Goal: Transaction & Acquisition: Purchase product/service

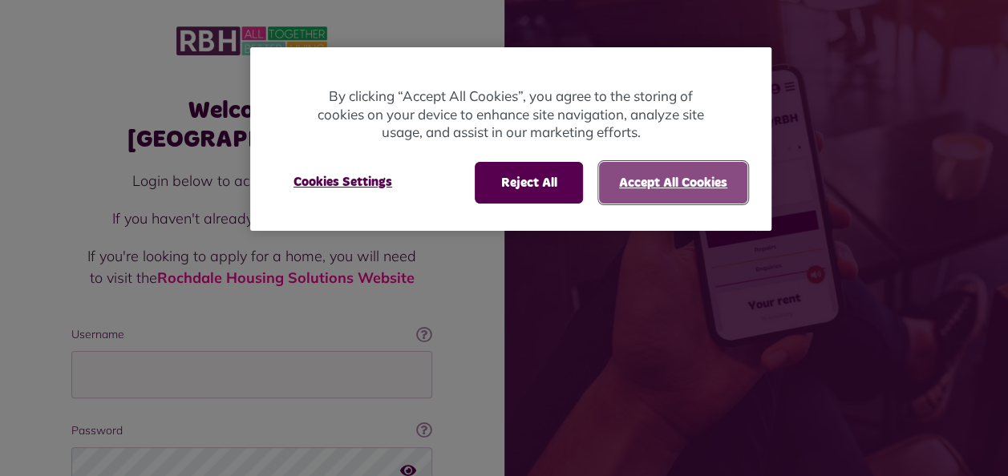
click at [702, 184] on button "Accept All Cookies" at bounding box center [673, 183] width 148 height 42
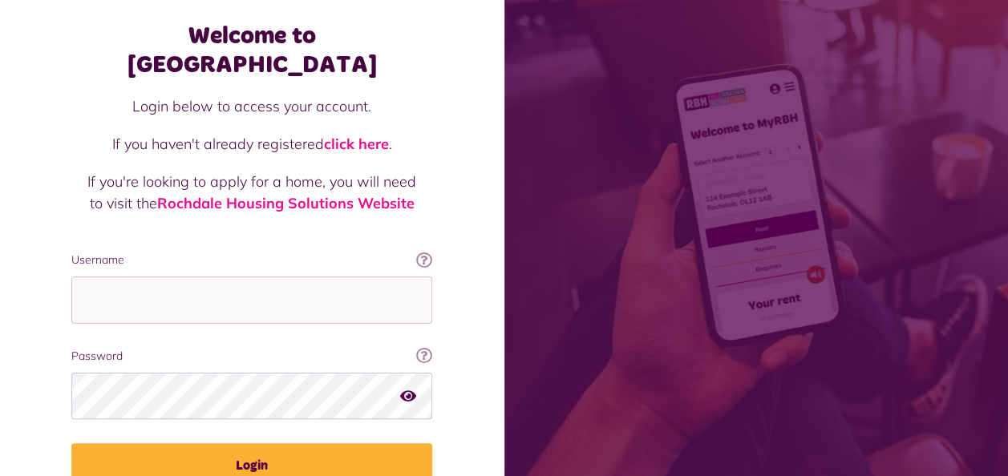
scroll to position [107, 0]
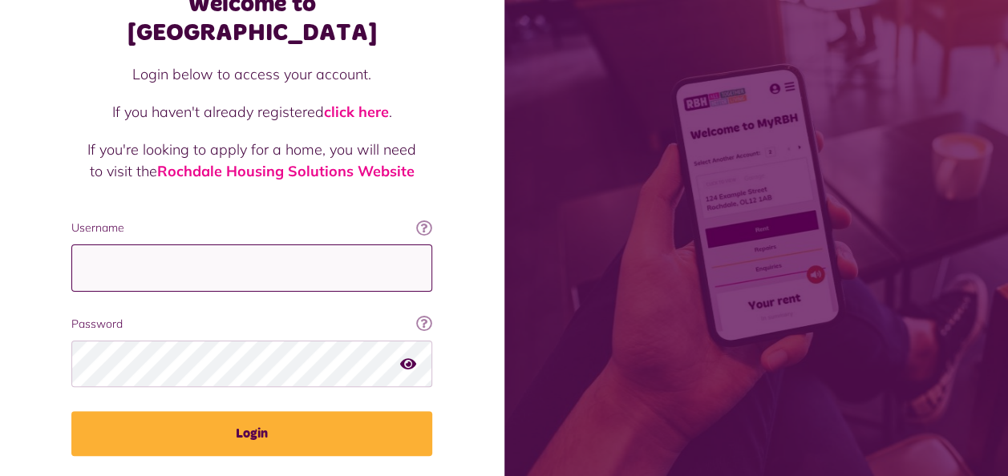
click at [280, 245] on input "Username" at bounding box center [251, 268] width 361 height 47
type input "**********"
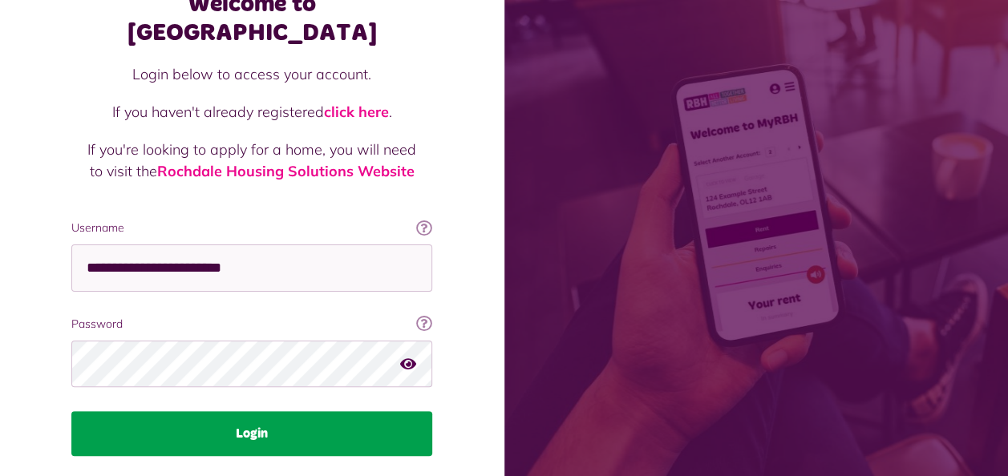
click at [260, 411] on button "Login" at bounding box center [251, 433] width 361 height 45
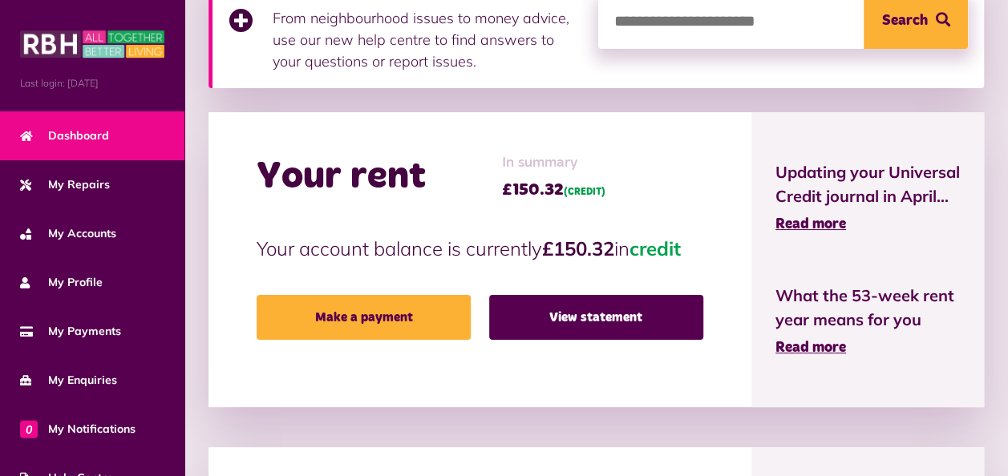
scroll to position [321, 0]
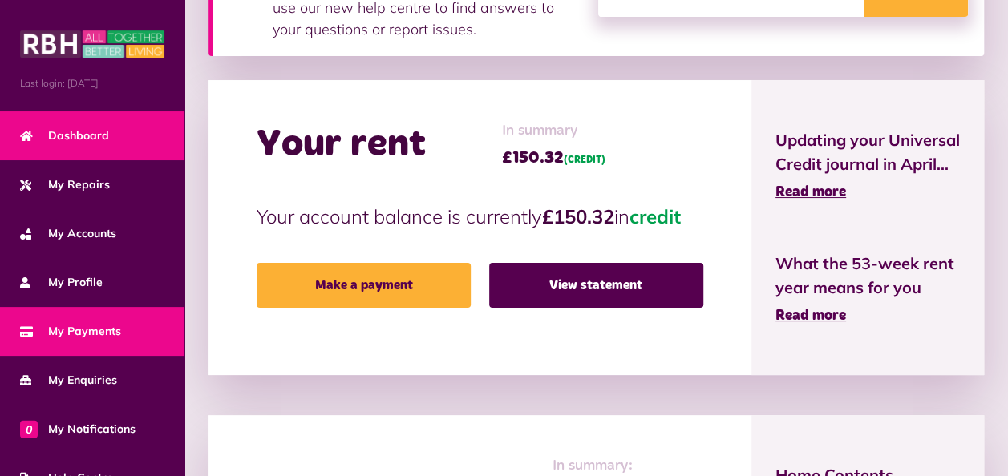
click at [104, 335] on span "My Payments" at bounding box center [70, 331] width 101 height 17
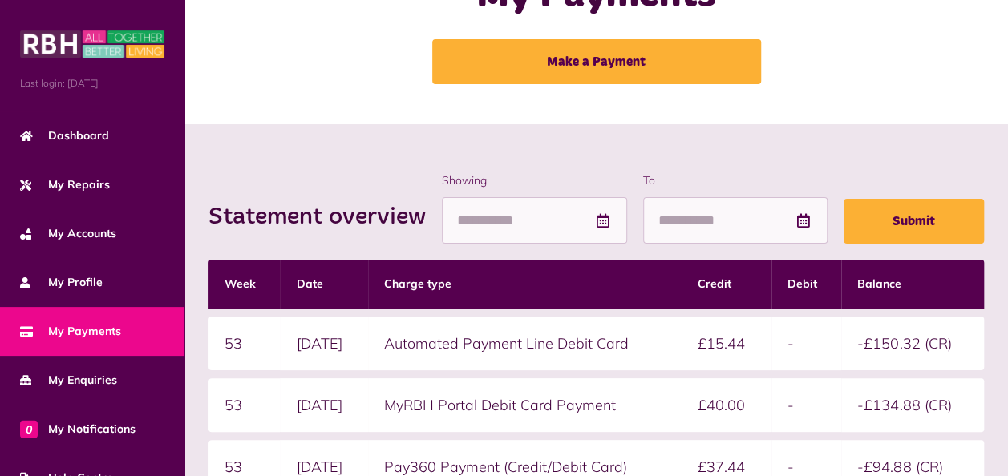
scroll to position [53, 0]
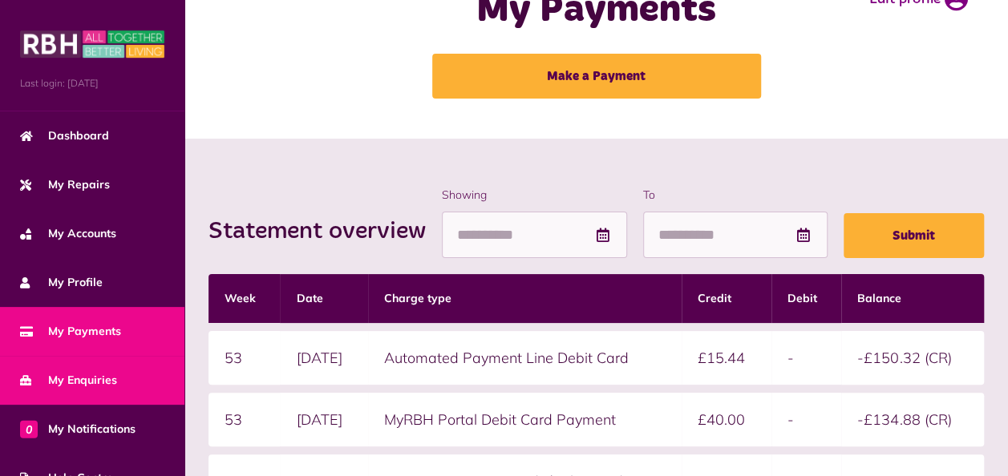
click at [98, 372] on span "My Enquiries" at bounding box center [68, 380] width 97 height 17
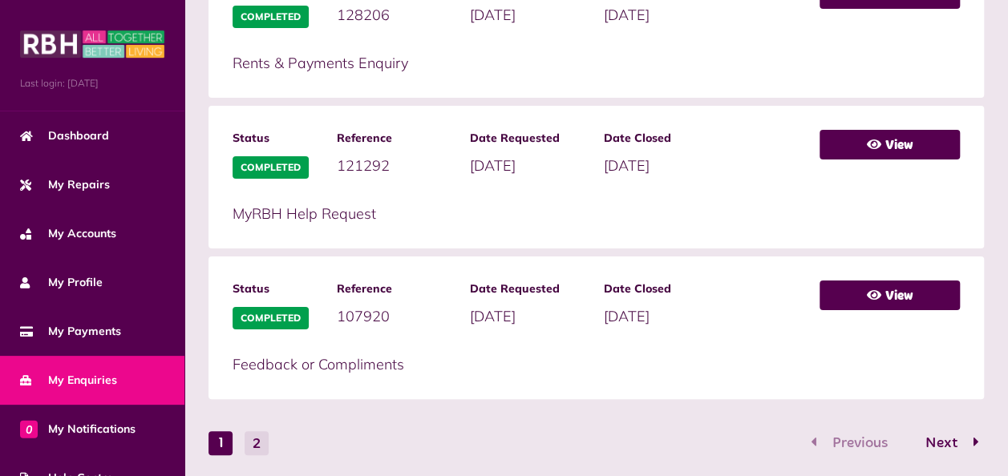
scroll to position [1030, 0]
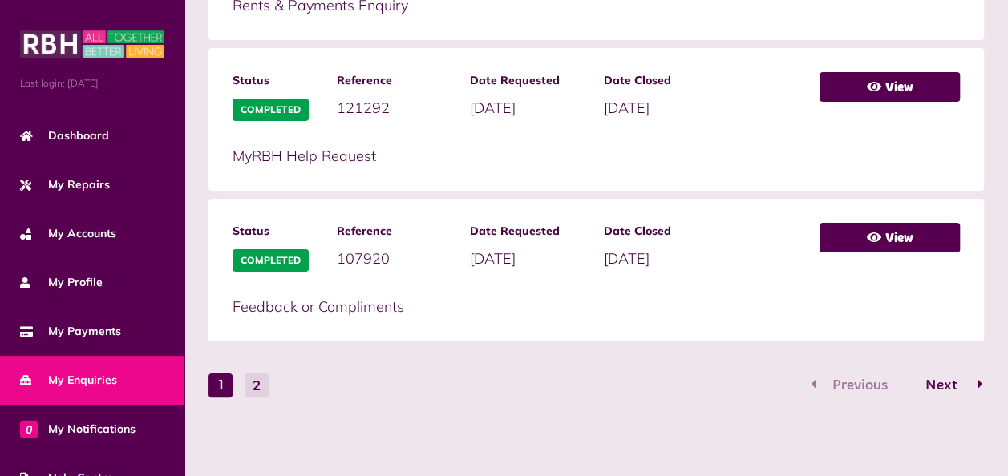
click at [947, 381] on span "Next" at bounding box center [941, 385] width 56 height 14
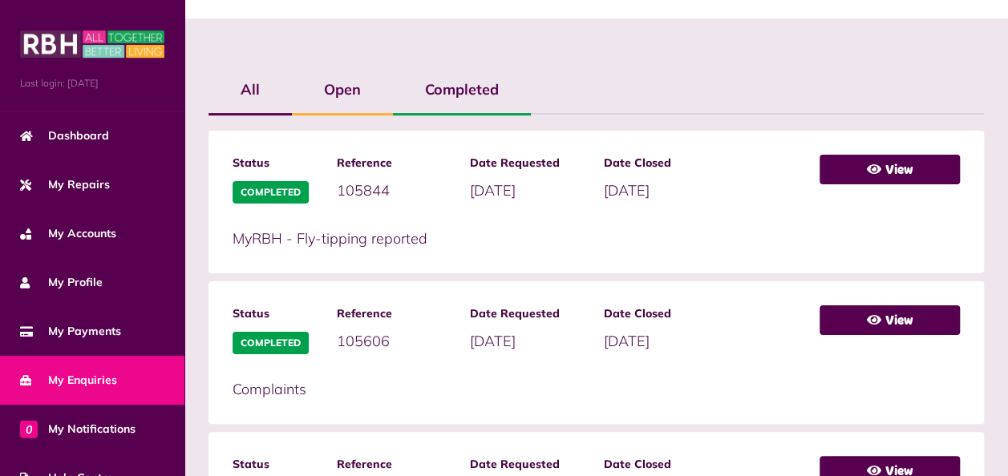
scroll to position [206, 0]
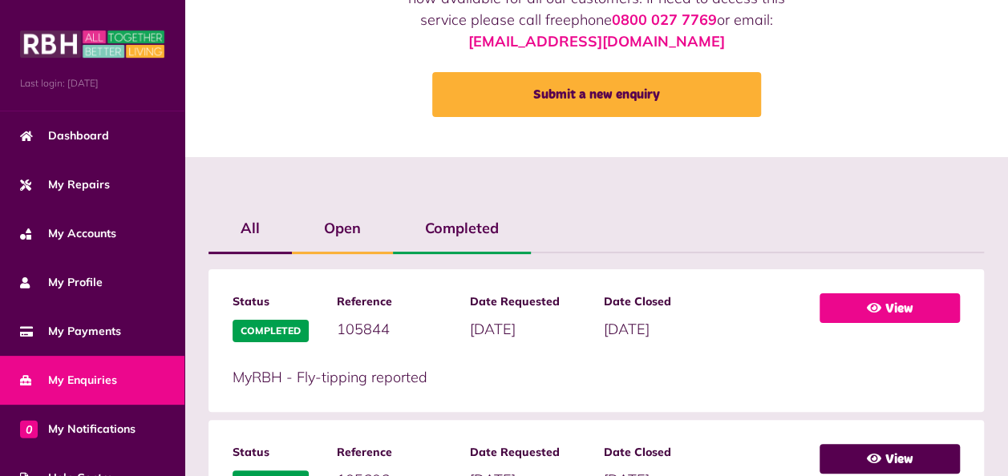
click at [888, 314] on link "View" at bounding box center [889, 308] width 140 height 30
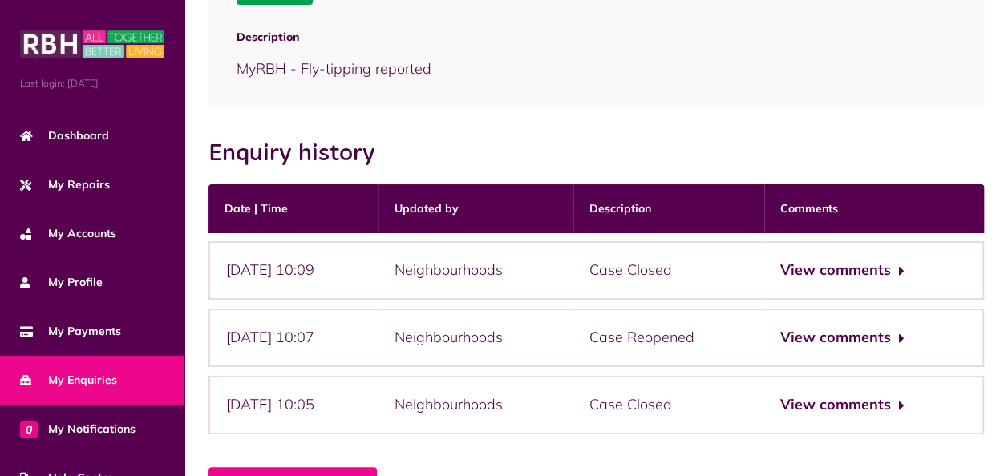
scroll to position [257, 0]
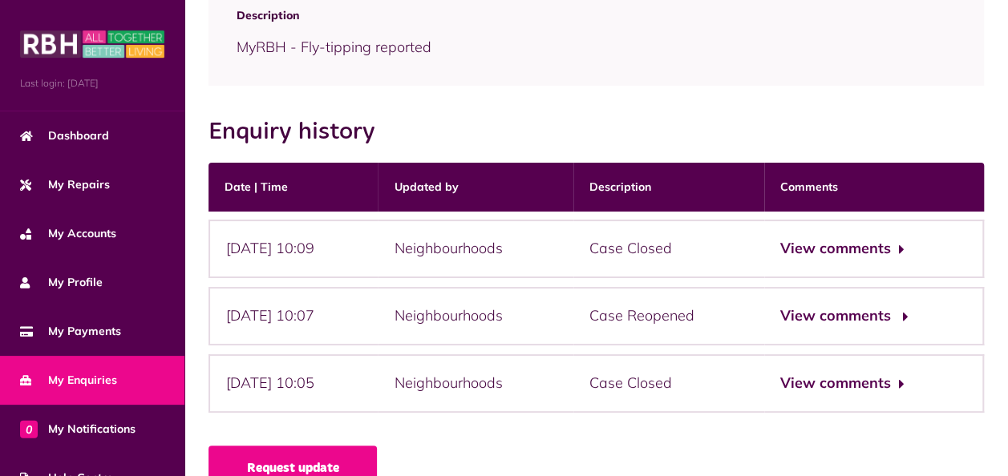
click at [904, 312] on button "View comments" at bounding box center [842, 316] width 124 height 23
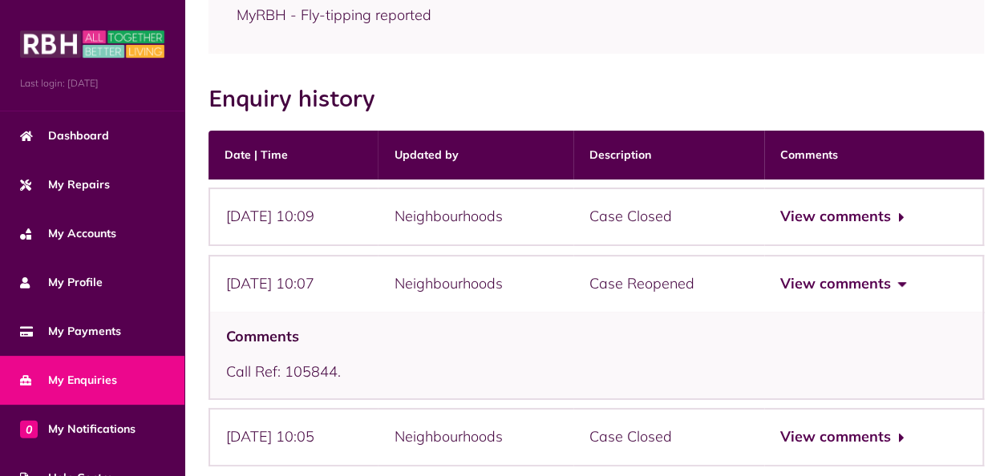
scroll to position [380, 0]
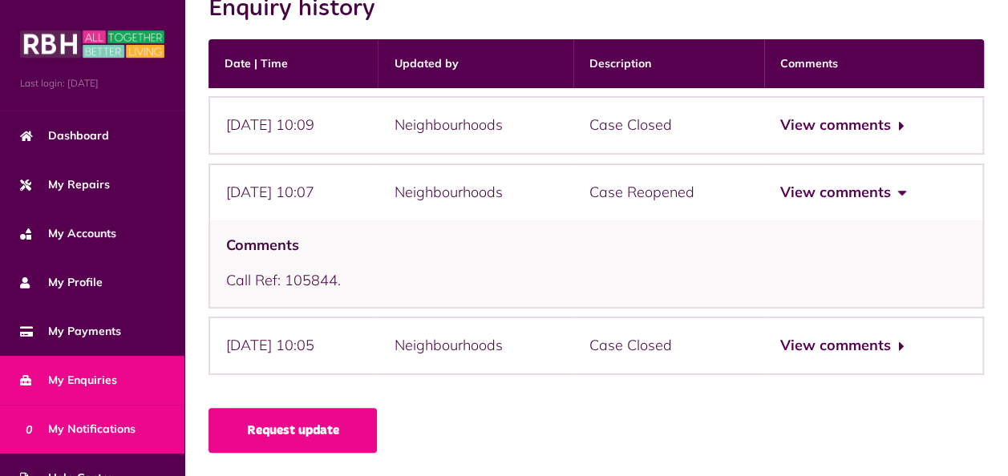
click at [72, 431] on span "0 My Notifications" at bounding box center [77, 429] width 115 height 17
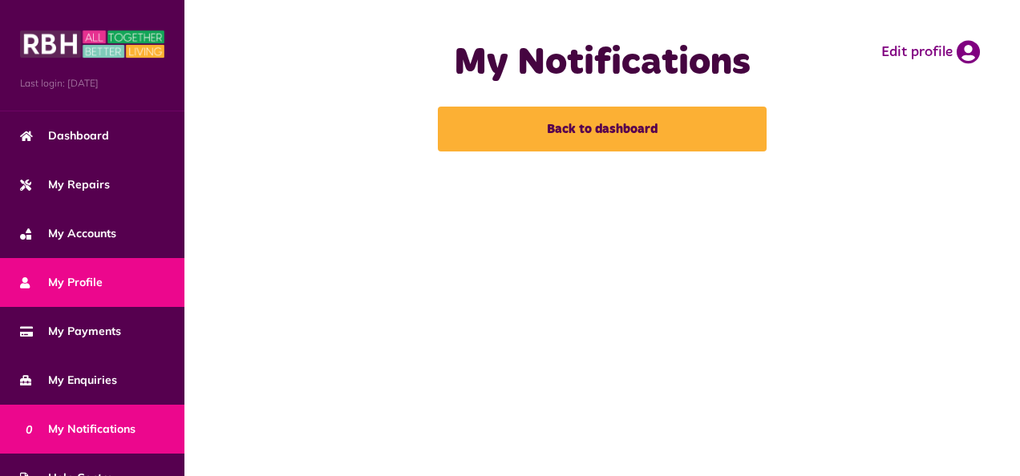
click at [95, 279] on span "My Profile" at bounding box center [61, 282] width 83 height 17
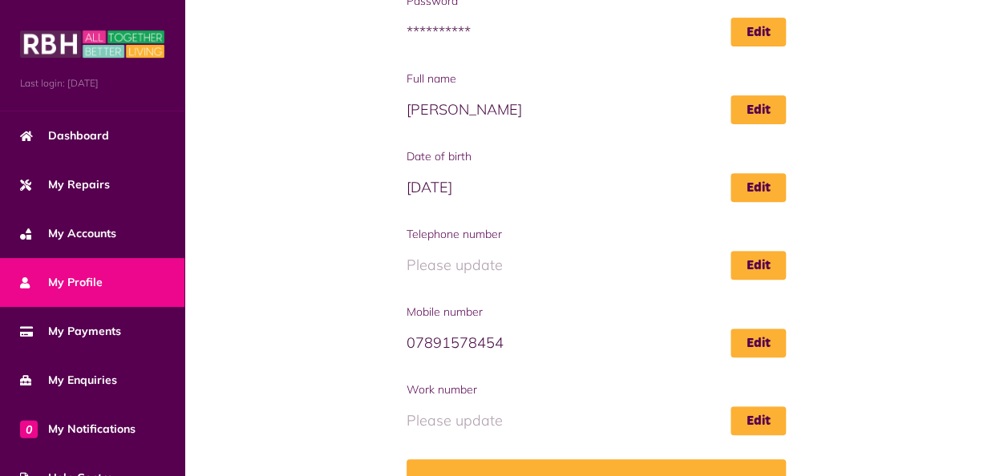
scroll to position [289, 0]
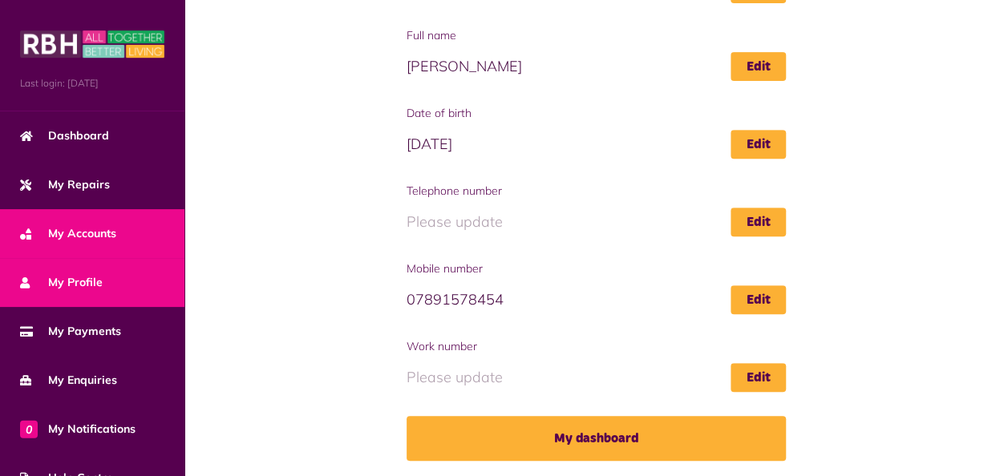
click at [103, 234] on span "My Accounts" at bounding box center [68, 233] width 96 height 17
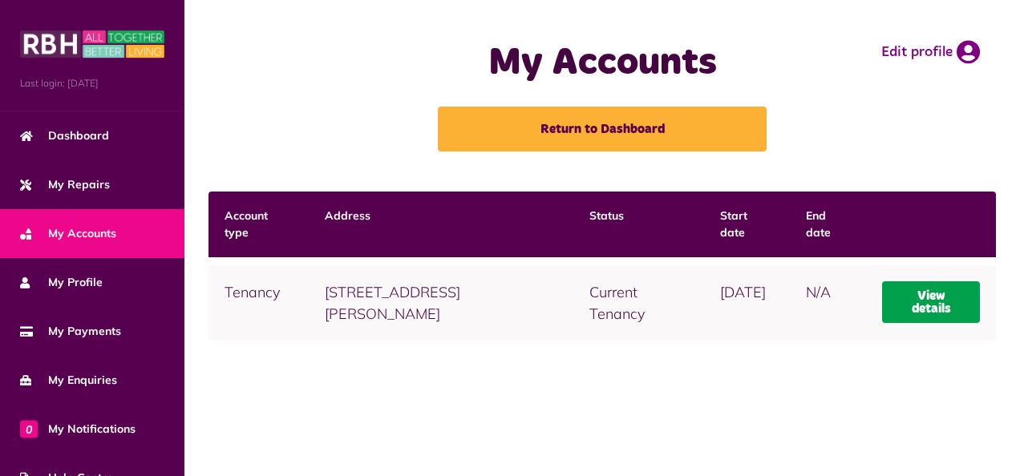
click at [929, 297] on link "View details" at bounding box center [931, 302] width 98 height 42
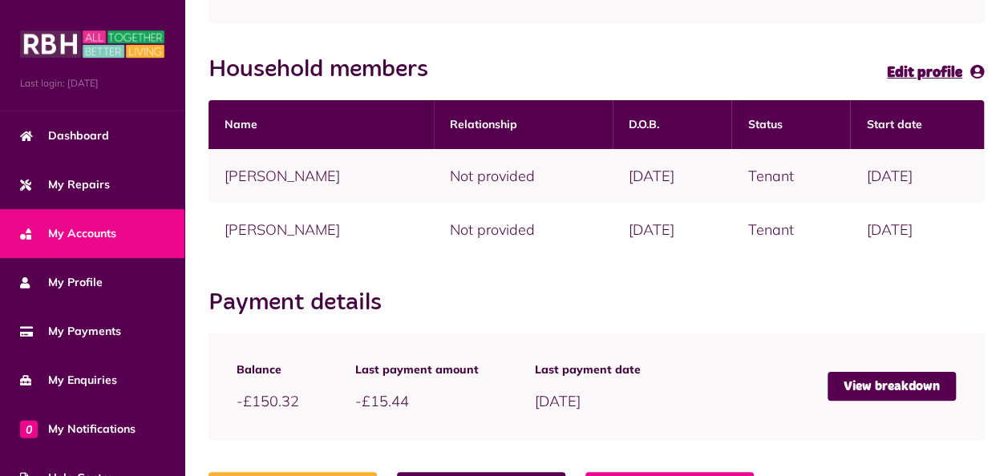
scroll to position [406, 0]
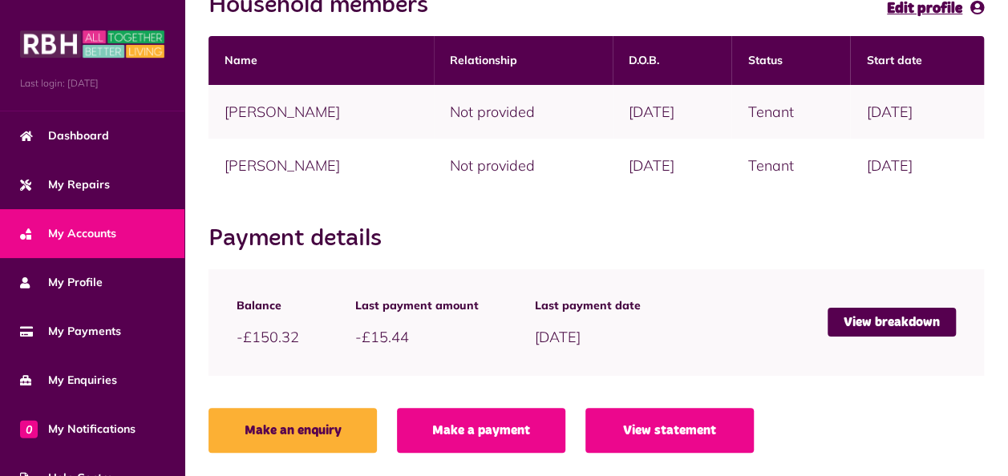
click at [531, 436] on link "Make a payment" at bounding box center [481, 430] width 168 height 45
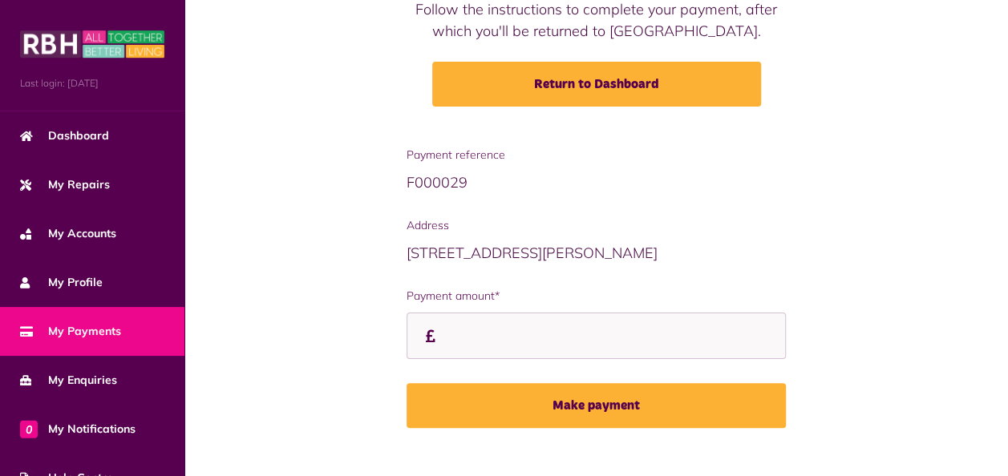
scroll to position [226, 0]
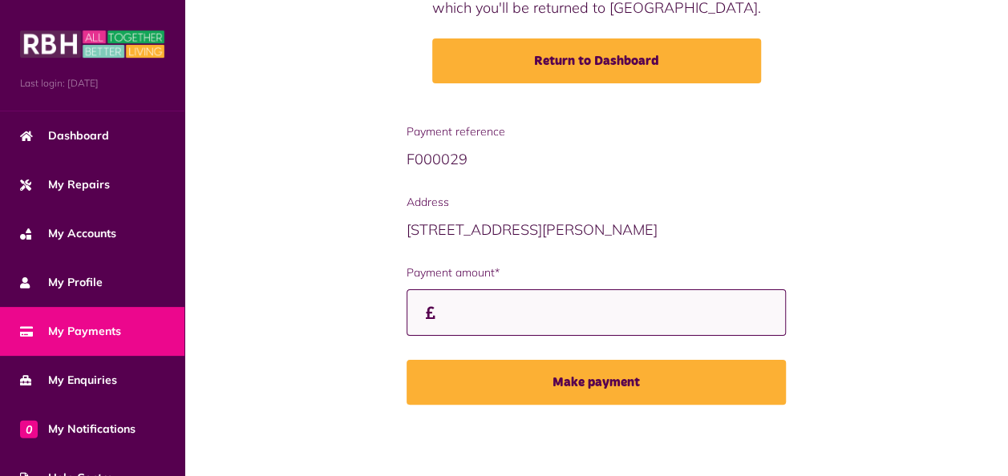
click at [718, 325] on input "Payment amount*" at bounding box center [597, 312] width 380 height 47
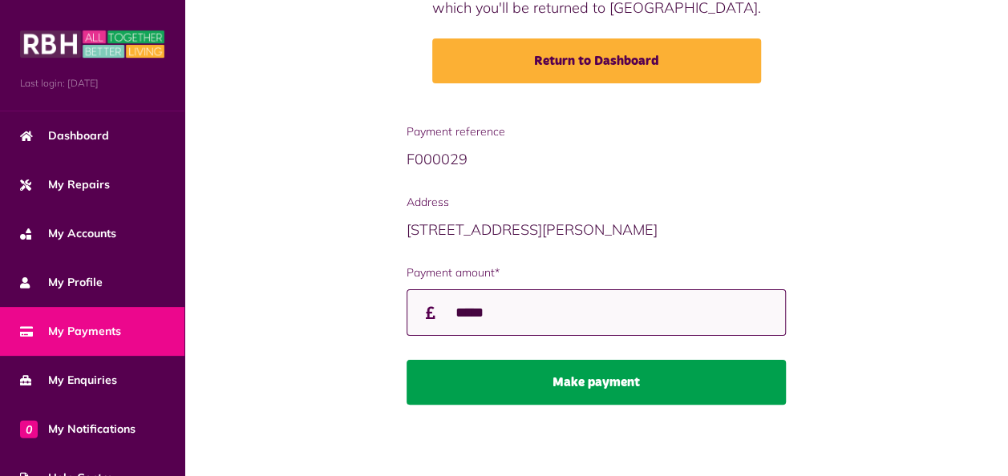
type input "*****"
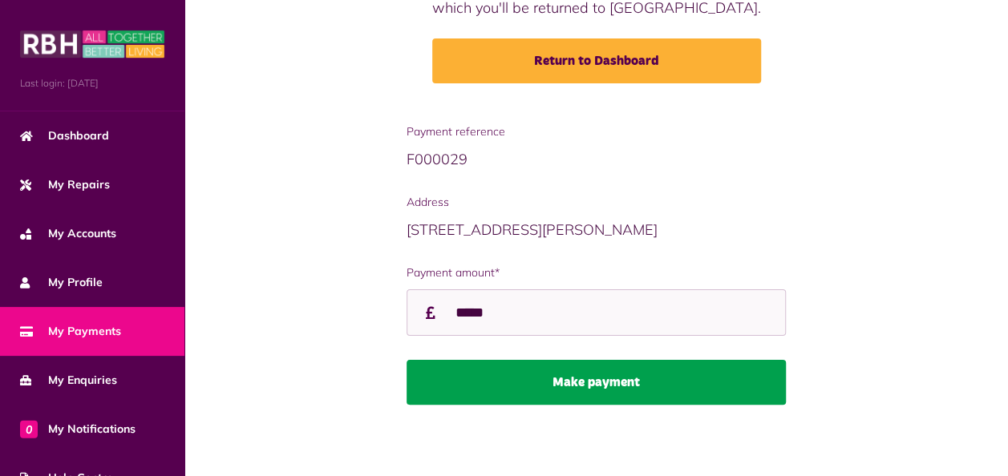
click at [608, 377] on button "Make payment" at bounding box center [597, 382] width 380 height 45
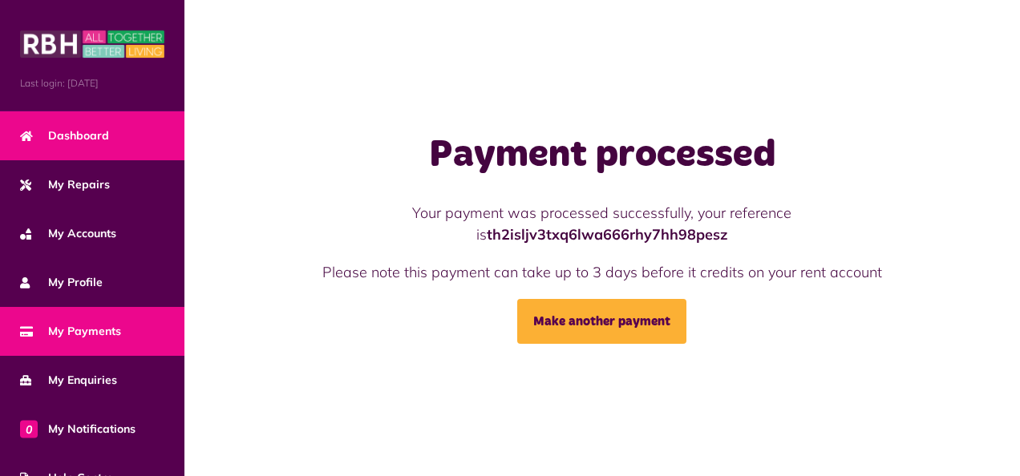
click at [76, 140] on span "Dashboard" at bounding box center [64, 135] width 89 height 17
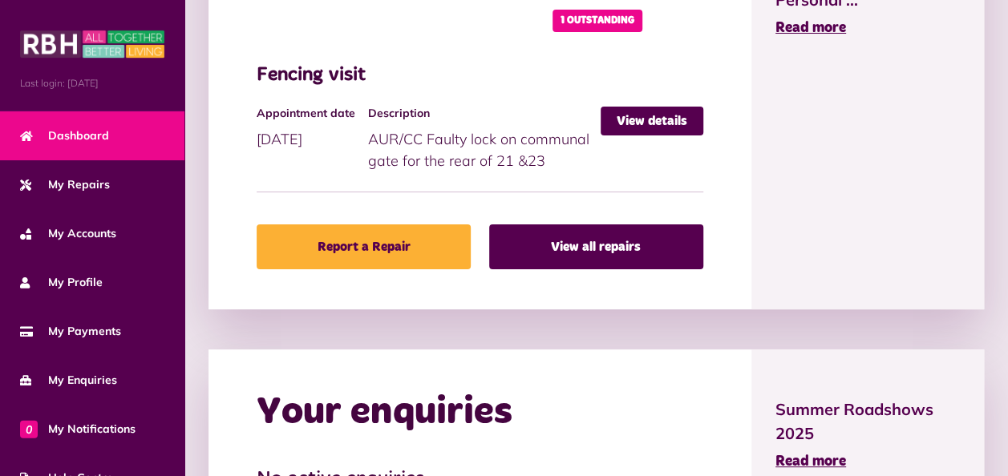
scroll to position [876, 0]
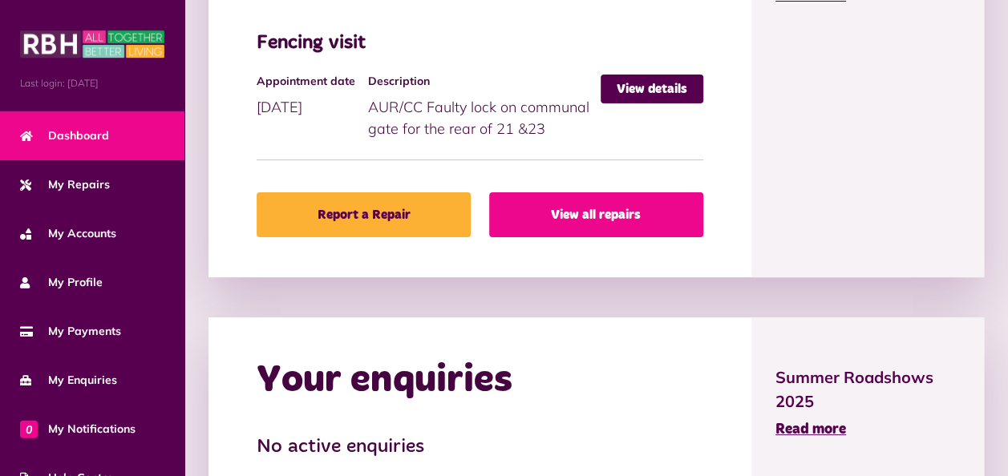
click at [608, 229] on link "View all repairs" at bounding box center [596, 214] width 214 height 45
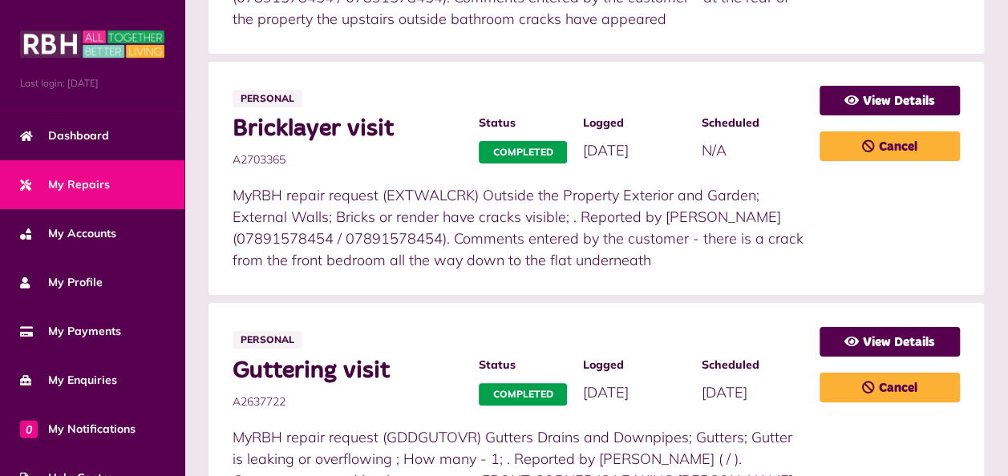
scroll to position [501, 0]
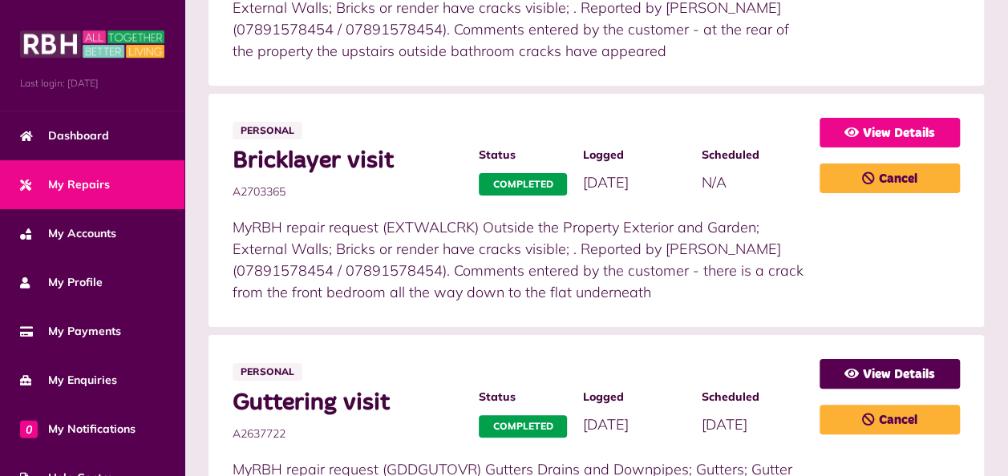
click at [900, 133] on link "View Details" at bounding box center [889, 133] width 140 height 30
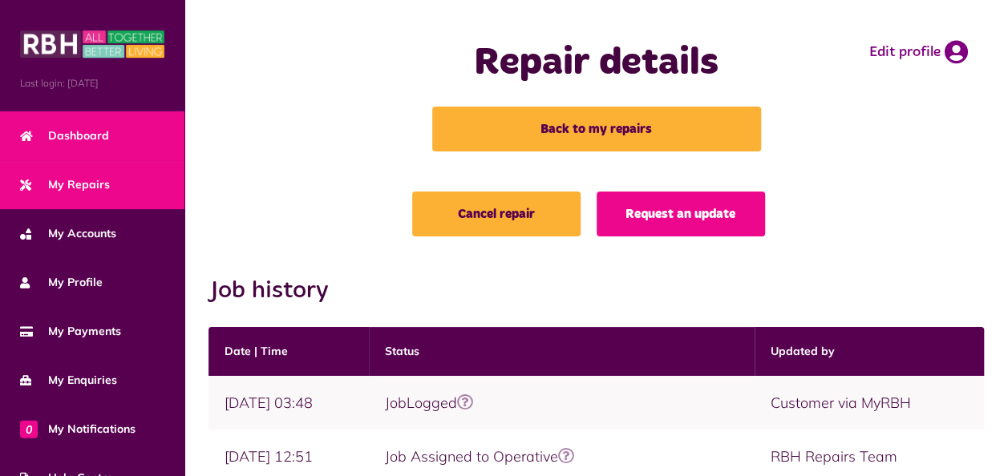
click at [119, 132] on link "Dashboard" at bounding box center [92, 135] width 184 height 49
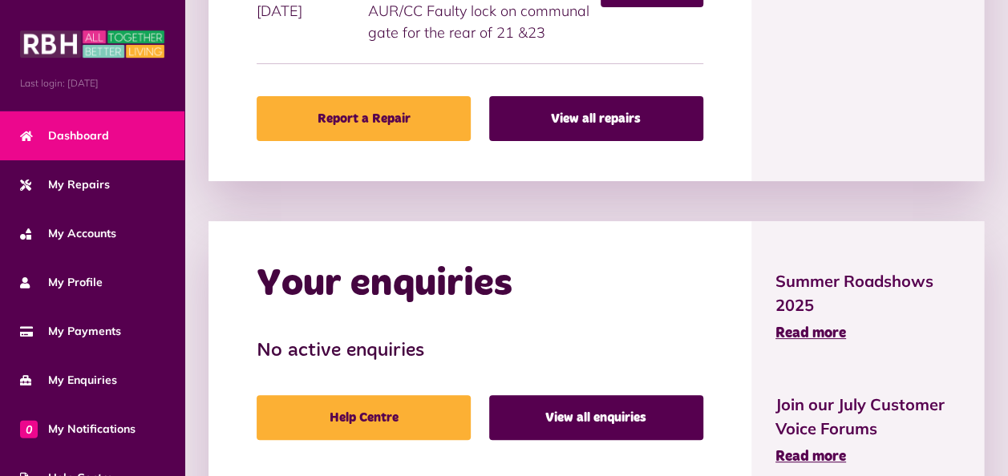
scroll to position [1005, 0]
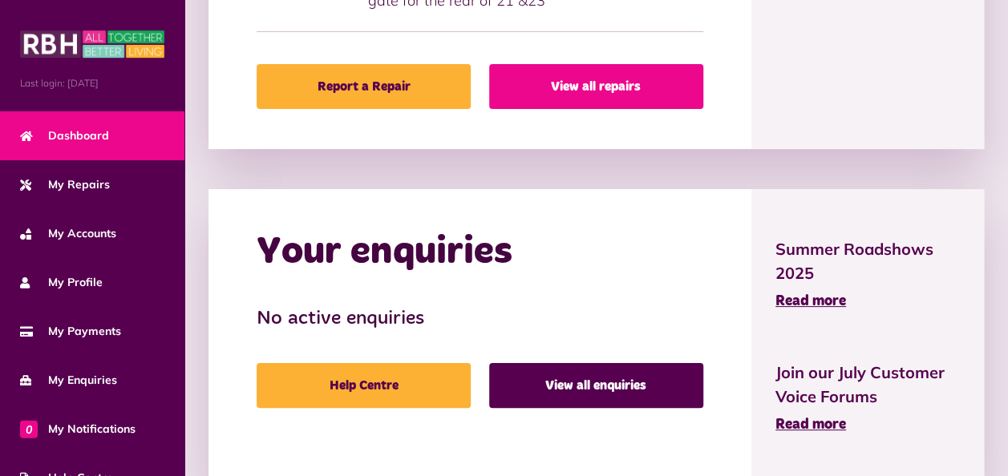
click at [609, 99] on link "View all repairs" at bounding box center [596, 86] width 214 height 45
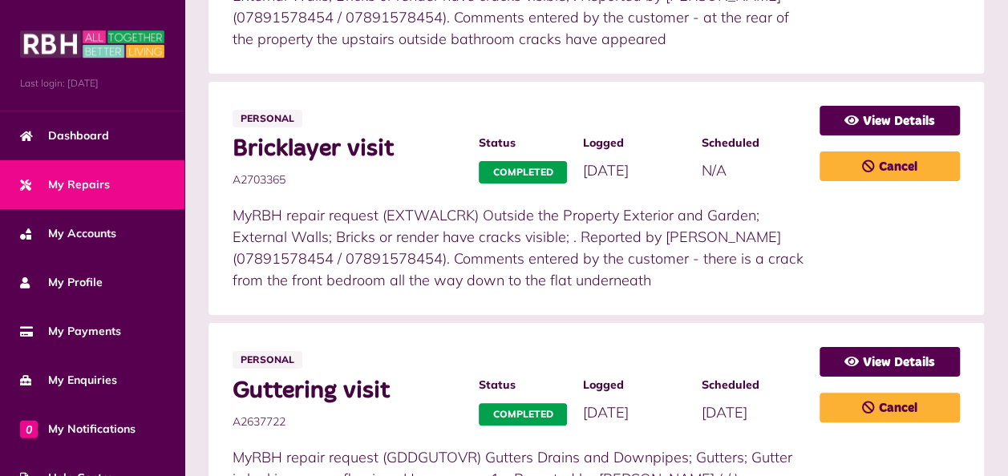
scroll to position [640, 0]
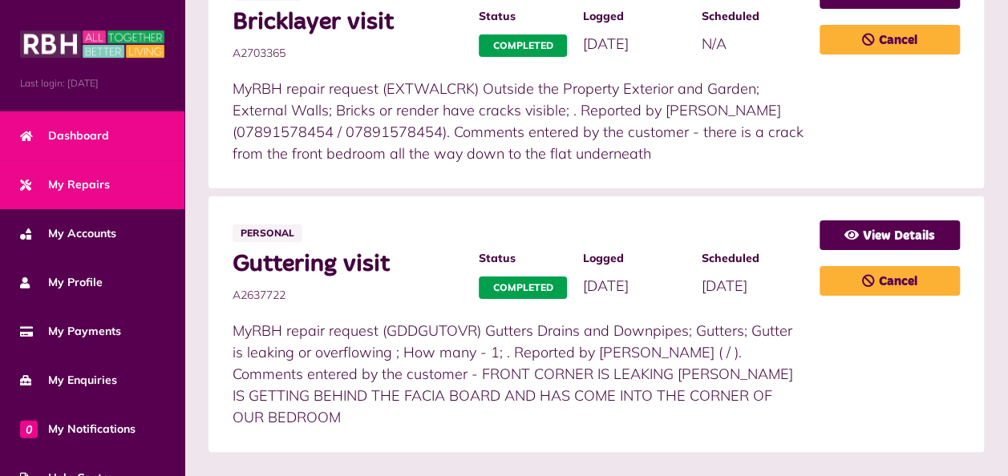
click at [114, 140] on link "Dashboard" at bounding box center [92, 135] width 184 height 49
